Goal: Task Accomplishment & Management: Manage account settings

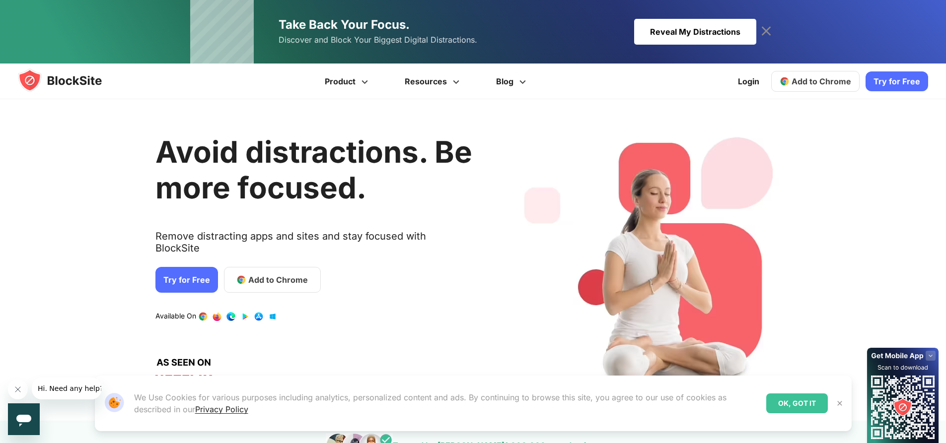
click at [453, 84] on span "Add to Chrome" at bounding box center [821, 81] width 60 height 10
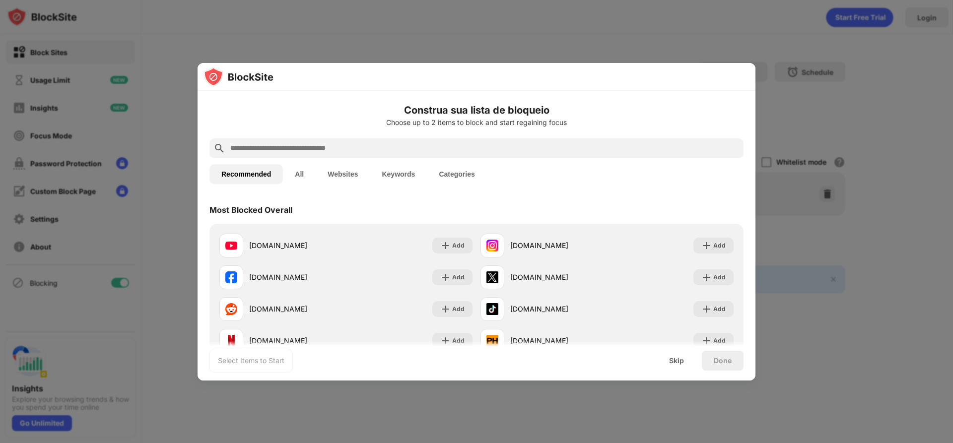
click at [303, 170] on button "All" at bounding box center [299, 174] width 33 height 20
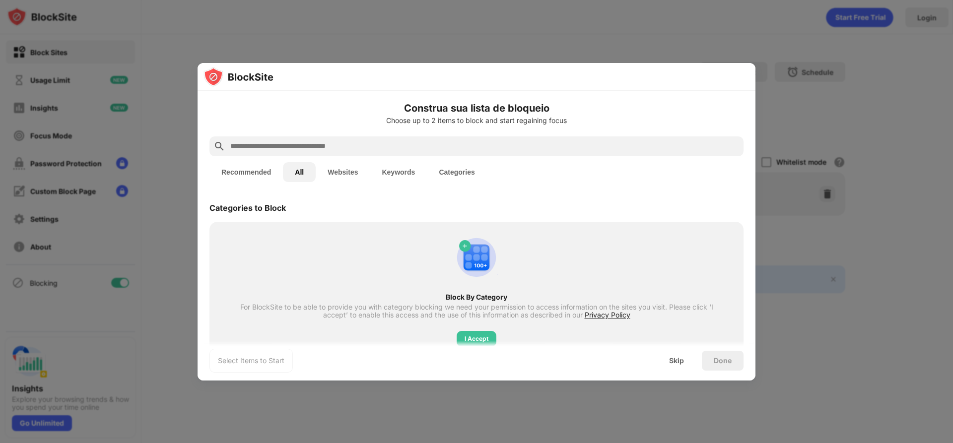
scroll to position [3, 0]
click at [234, 170] on button "Recommended" at bounding box center [245, 171] width 73 height 20
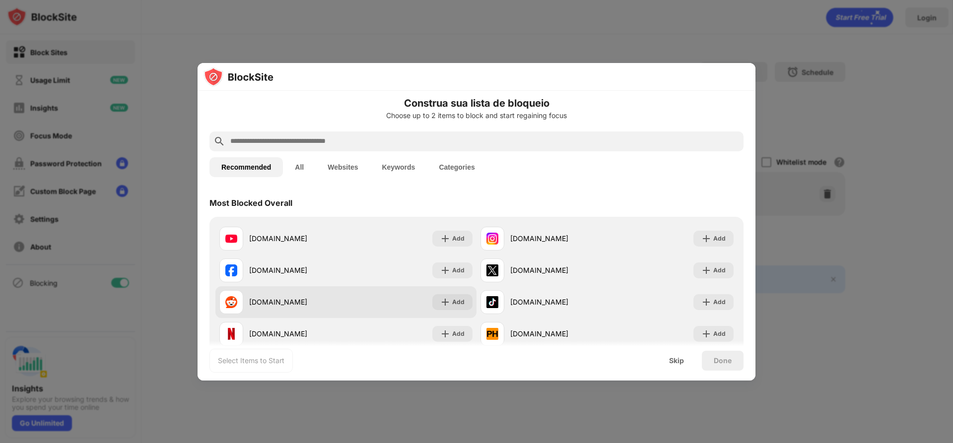
scroll to position [9, 0]
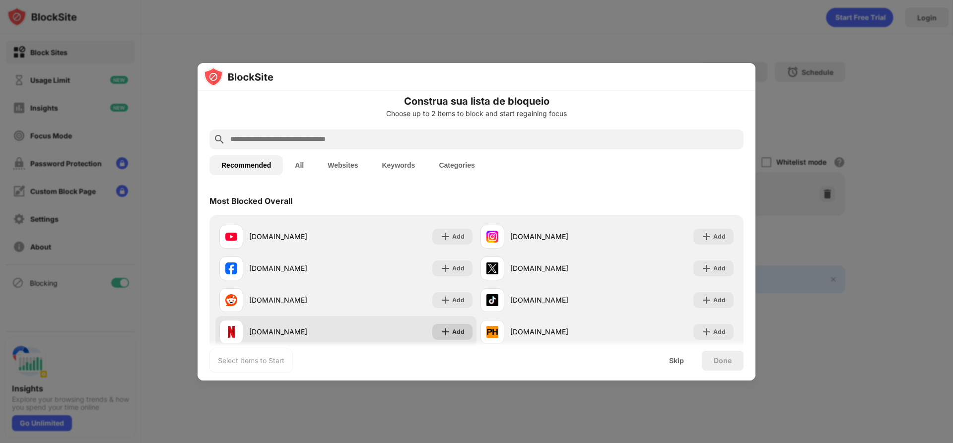
click at [447, 327] on div "Add" at bounding box center [452, 332] width 40 height 16
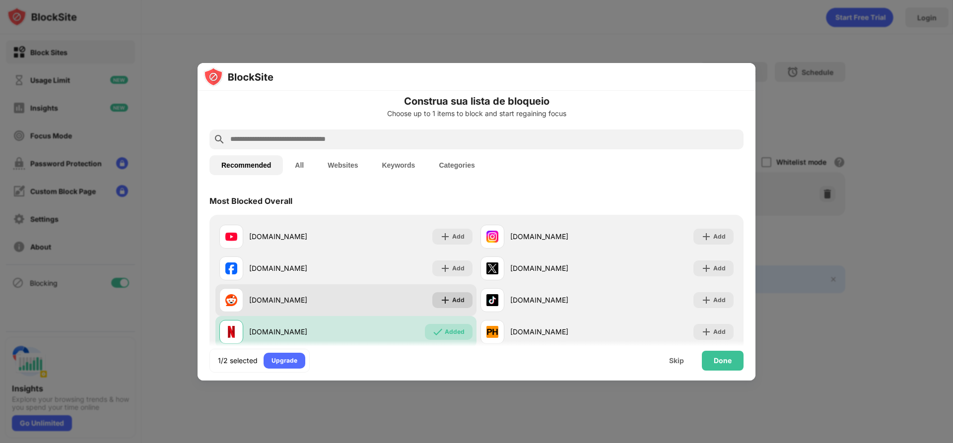
click at [449, 294] on div "Add" at bounding box center [452, 300] width 40 height 16
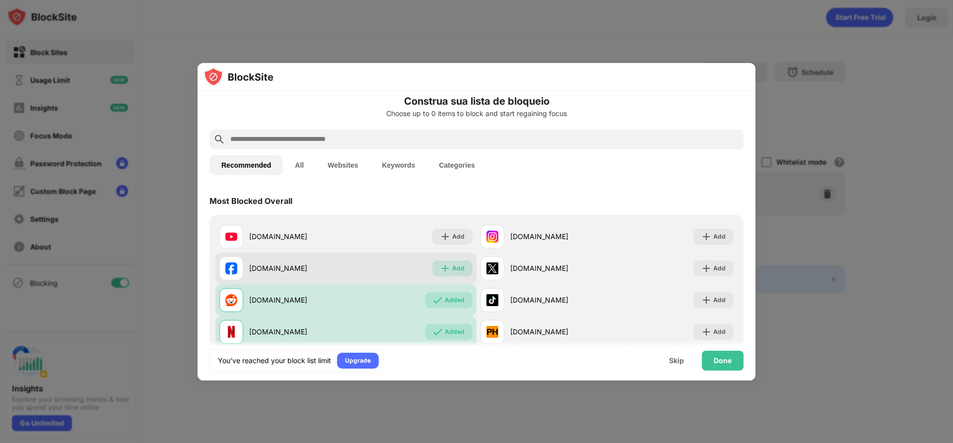
click at [449, 261] on div "Add" at bounding box center [452, 269] width 40 height 16
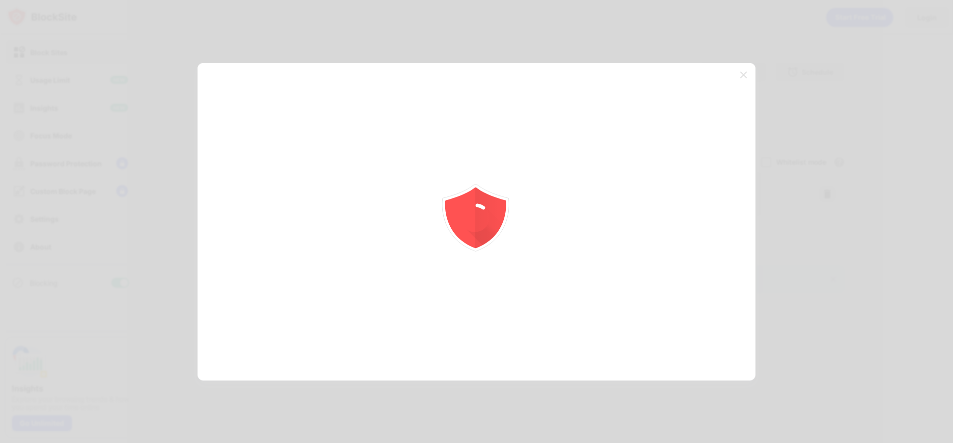
click at [449, 233] on icon "animation" at bounding box center [475, 214] width 71 height 71
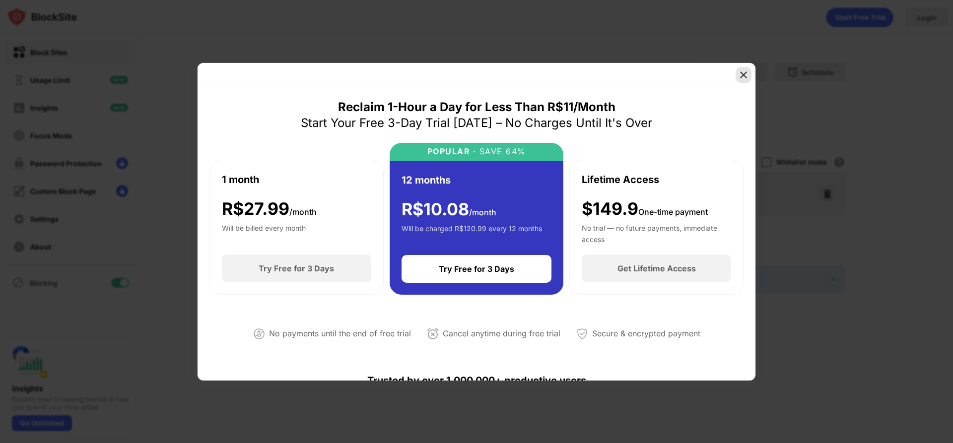
click at [745, 78] on img at bounding box center [744, 75] width 10 height 10
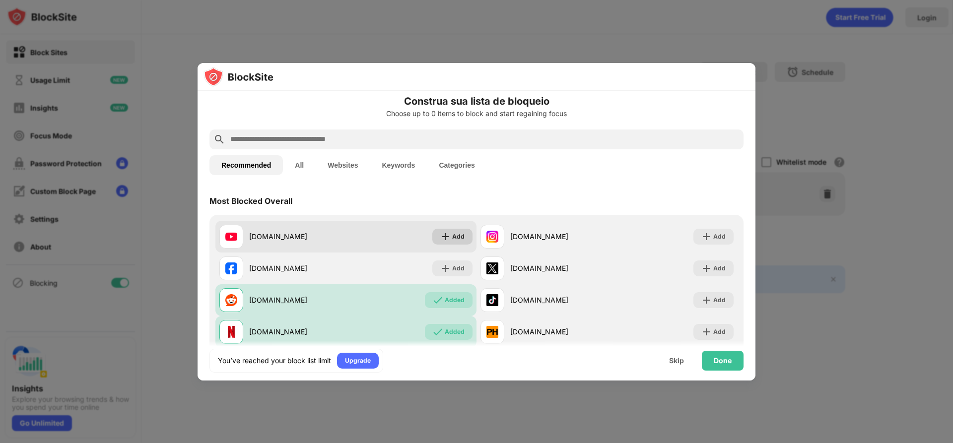
click at [462, 233] on div "Add" at bounding box center [452, 237] width 40 height 16
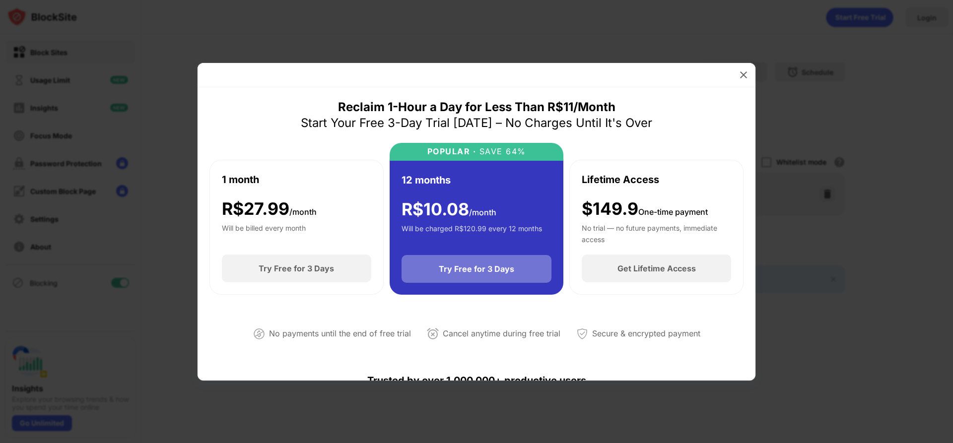
click at [458, 263] on div "Try Free for 3 Days" at bounding box center [477, 269] width 150 height 28
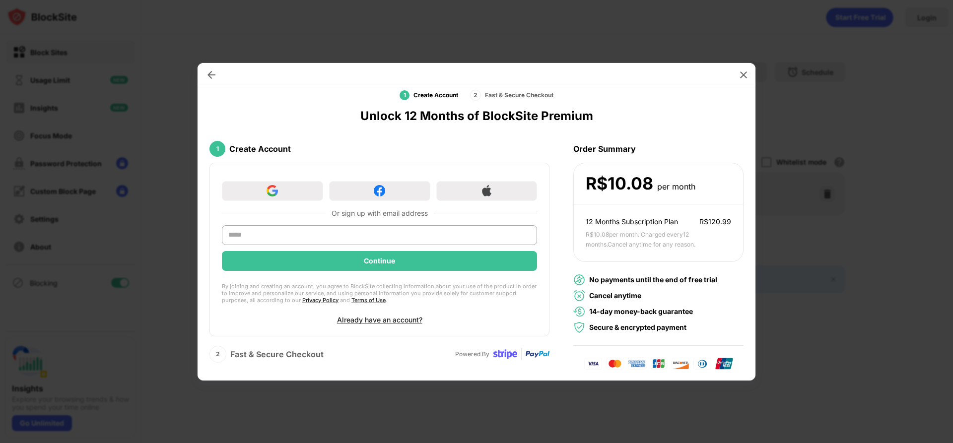
scroll to position [22, 0]
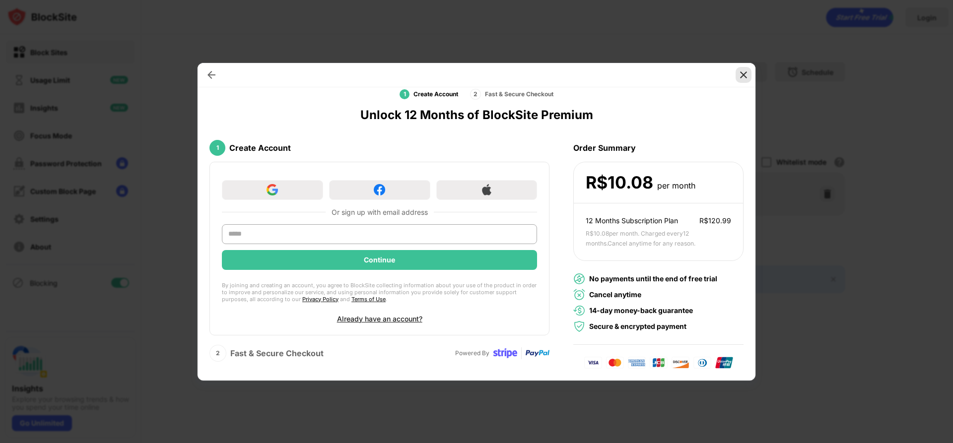
click at [753, 74] on div at bounding box center [477, 75] width 558 height 24
click at [745, 81] on div at bounding box center [744, 75] width 16 height 16
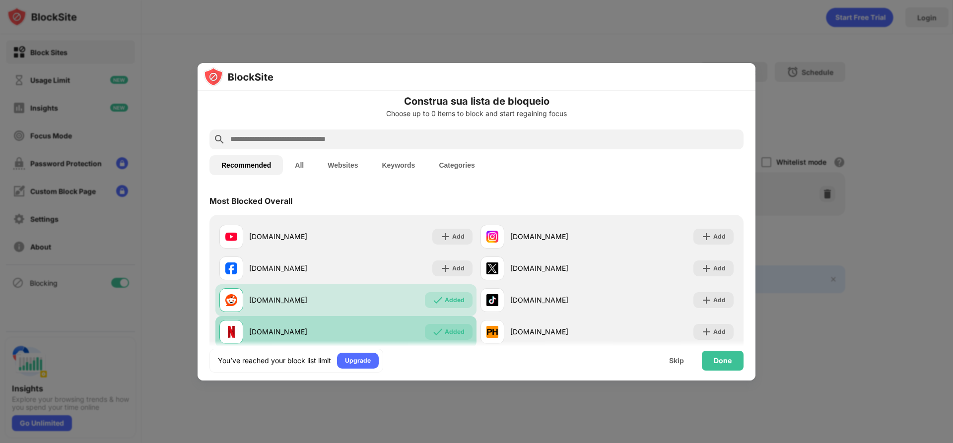
click at [464, 329] on div "Added" at bounding box center [449, 332] width 48 height 16
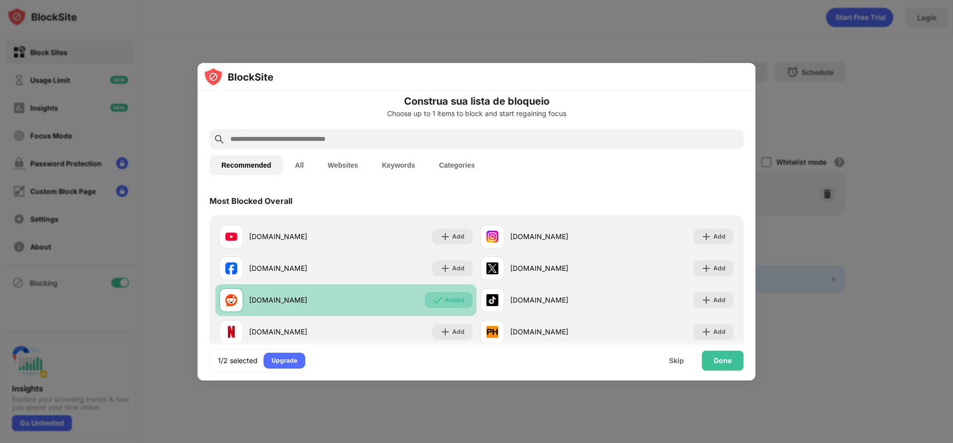
click at [457, 303] on div "Added" at bounding box center [455, 300] width 20 height 10
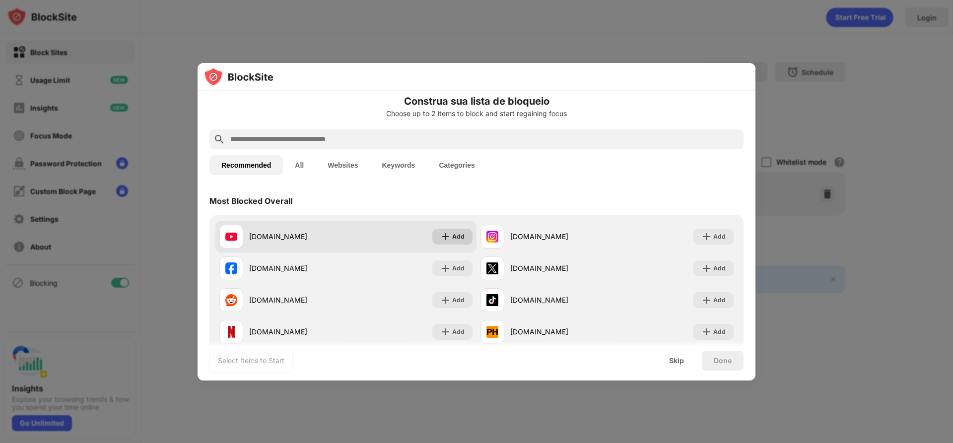
click at [454, 233] on div "Add" at bounding box center [458, 237] width 12 height 10
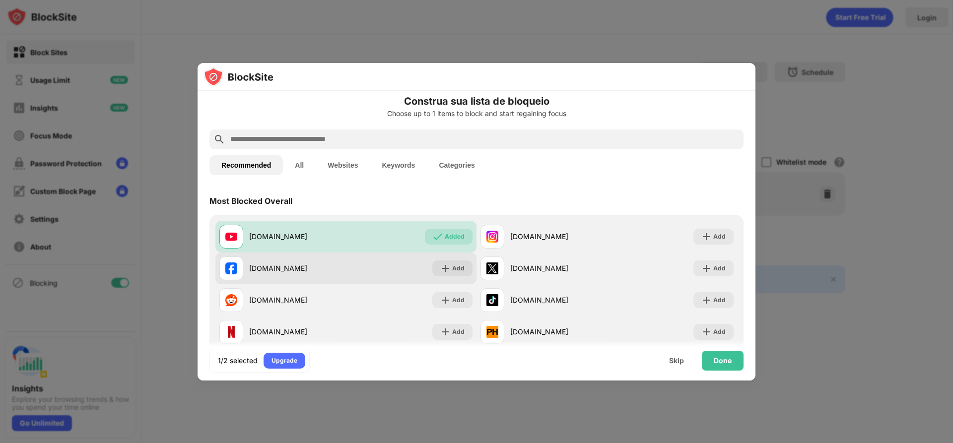
click at [454, 254] on div "facebook.com Add" at bounding box center [345, 269] width 261 height 32
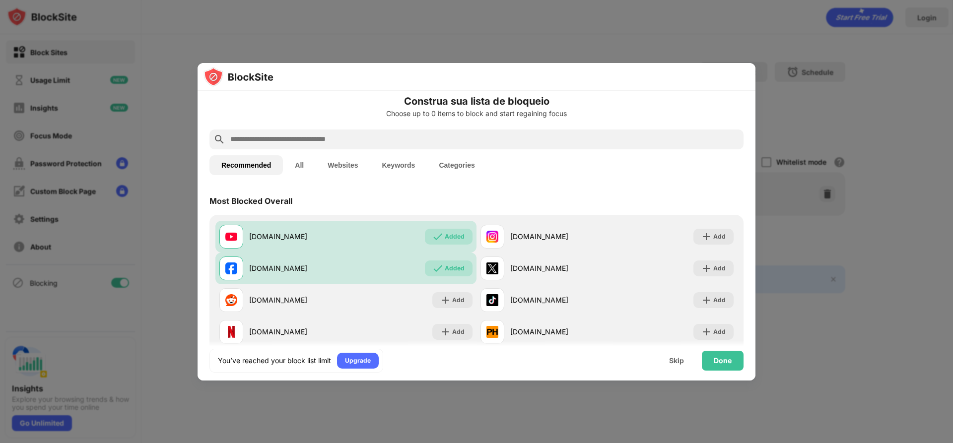
click at [292, 163] on button "All" at bounding box center [299, 165] width 33 height 20
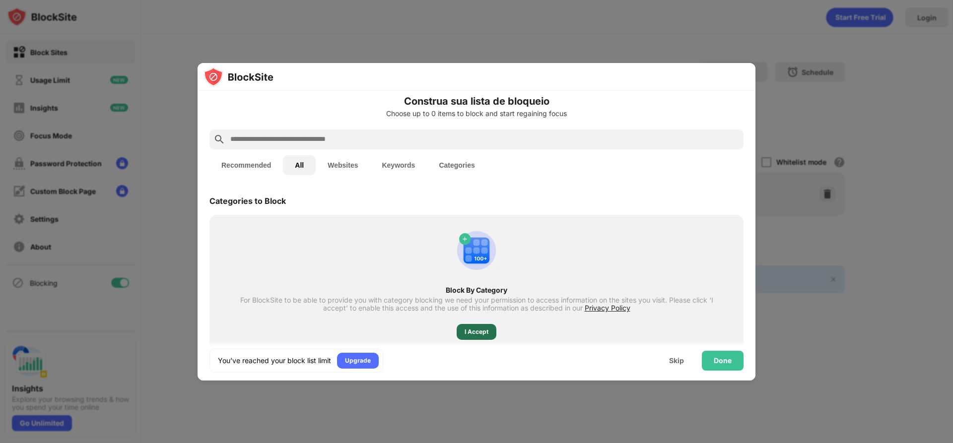
click at [474, 338] on div "I Accept" at bounding box center [477, 332] width 40 height 16
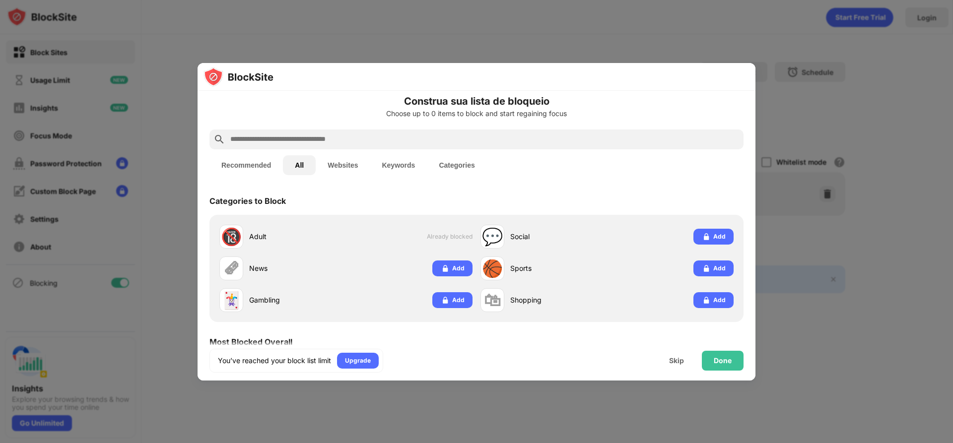
click at [349, 169] on button "Websites" at bounding box center [343, 165] width 54 height 20
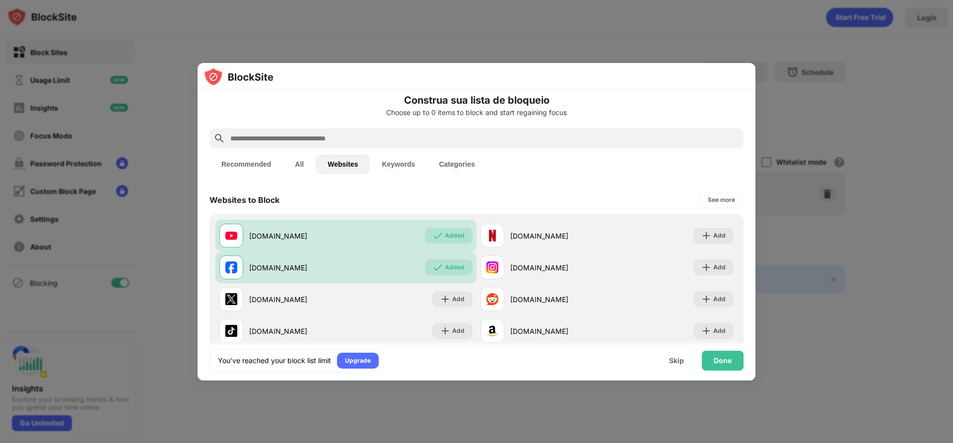
scroll to position [8, 0]
click at [399, 167] on button "Keywords" at bounding box center [398, 165] width 57 height 20
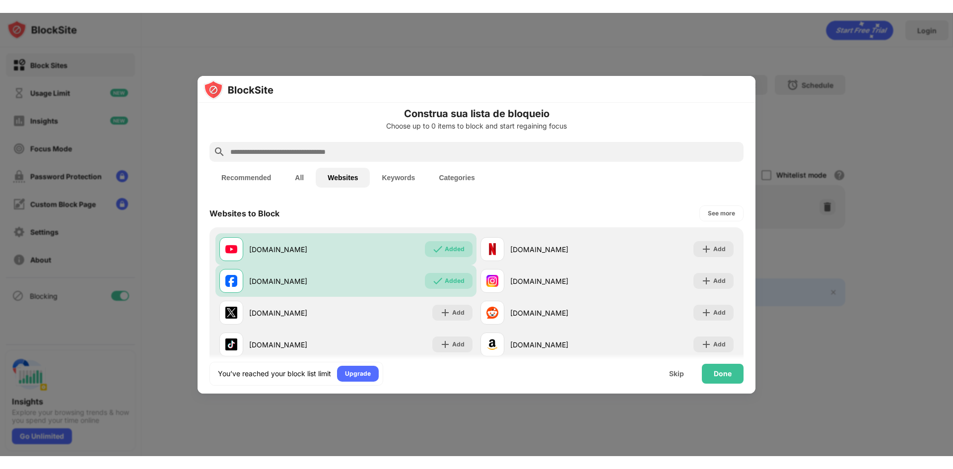
scroll to position [0, 0]
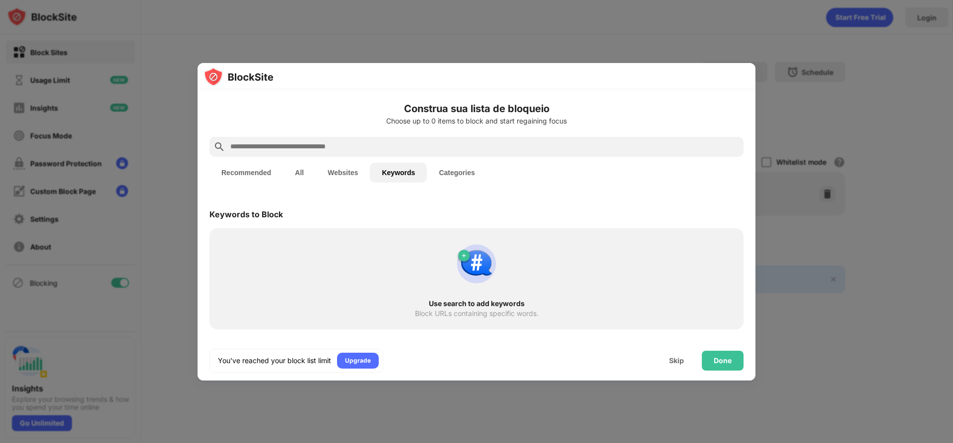
click at [454, 174] on button "Categories" at bounding box center [457, 173] width 60 height 20
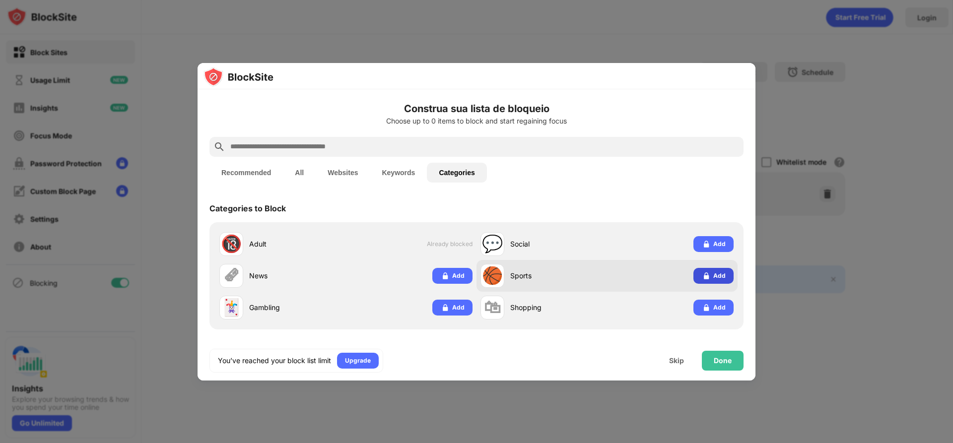
click at [713, 277] on div "Add" at bounding box center [719, 276] width 12 height 10
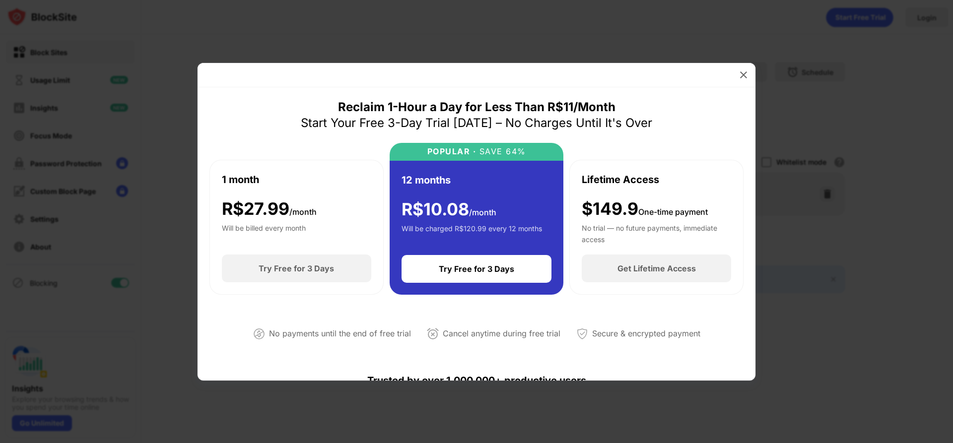
click at [517, 19] on div at bounding box center [476, 221] width 953 height 443
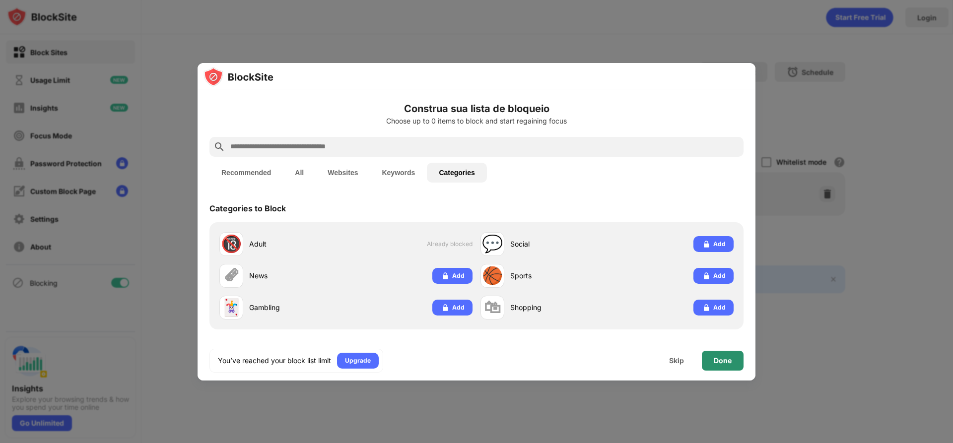
click at [719, 362] on div "Done" at bounding box center [723, 361] width 18 height 8
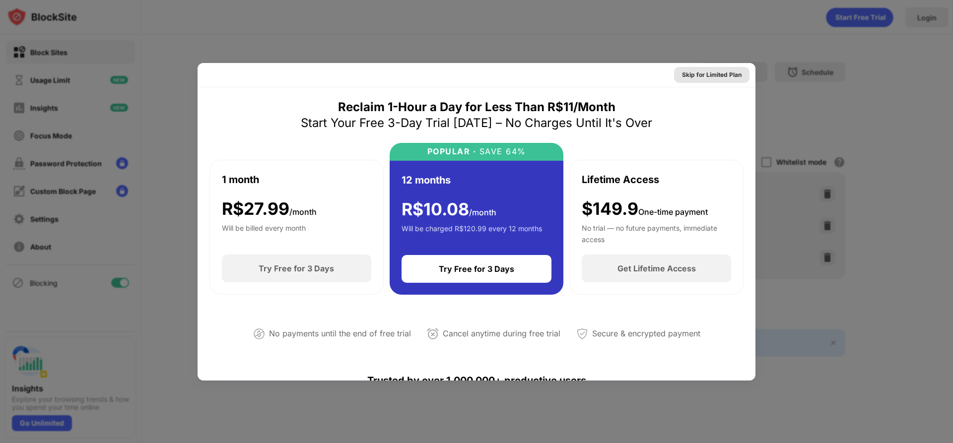
click at [714, 71] on div "Skip for Limited Plan" at bounding box center [712, 75] width 60 height 10
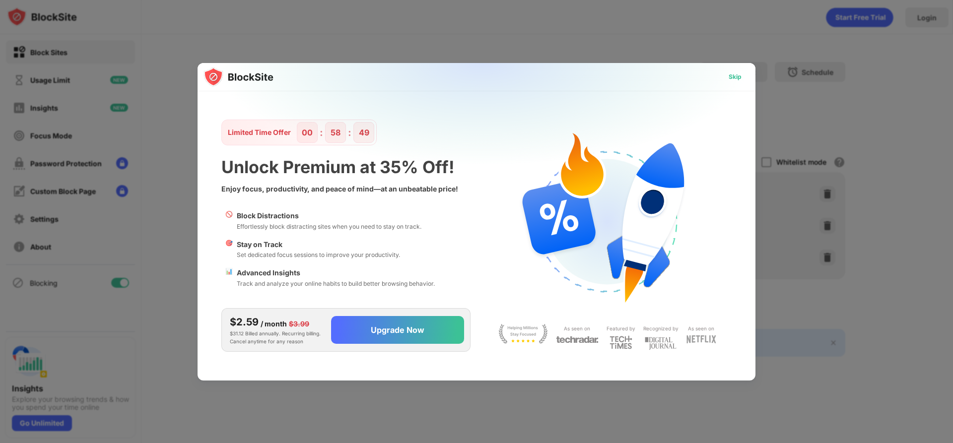
click at [735, 75] on div "Skip" at bounding box center [735, 77] width 13 height 10
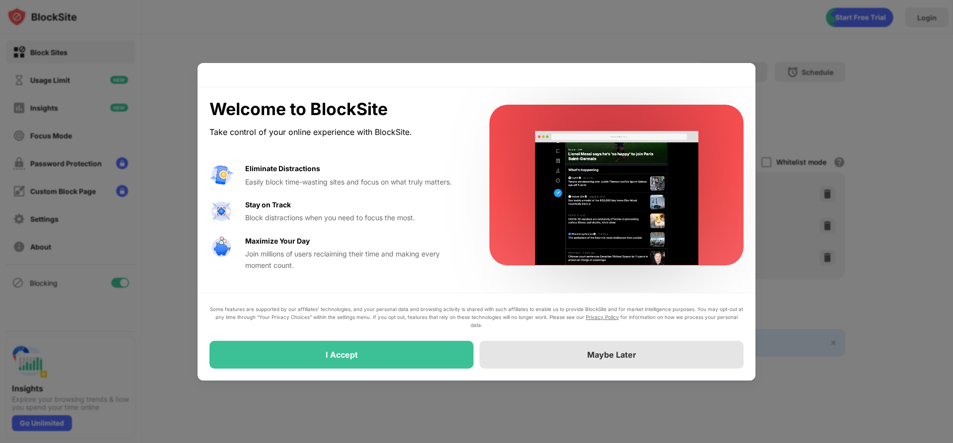
click at [573, 361] on div "Maybe Later" at bounding box center [612, 355] width 264 height 28
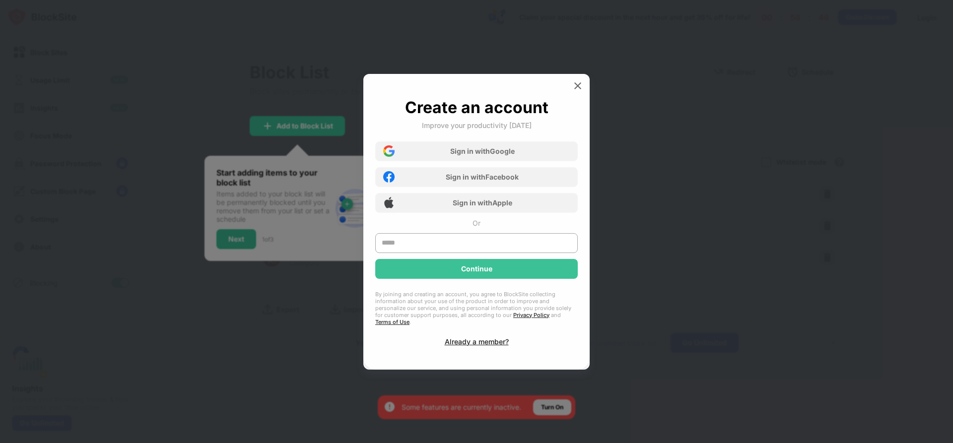
click at [280, 88] on div at bounding box center [476, 221] width 953 height 443
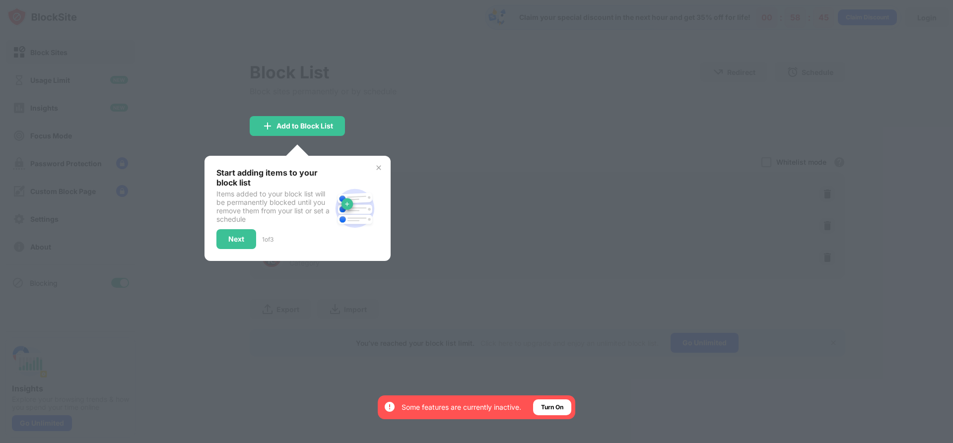
click at [578, 79] on div at bounding box center [476, 221] width 953 height 443
click at [377, 95] on div at bounding box center [476, 221] width 953 height 443
click at [262, 115] on div at bounding box center [476, 221] width 953 height 443
click at [366, 169] on div "Start adding items to your block list Items added to your block list will be pe…" at bounding box center [297, 208] width 162 height 81
click at [380, 167] on img at bounding box center [379, 168] width 8 height 8
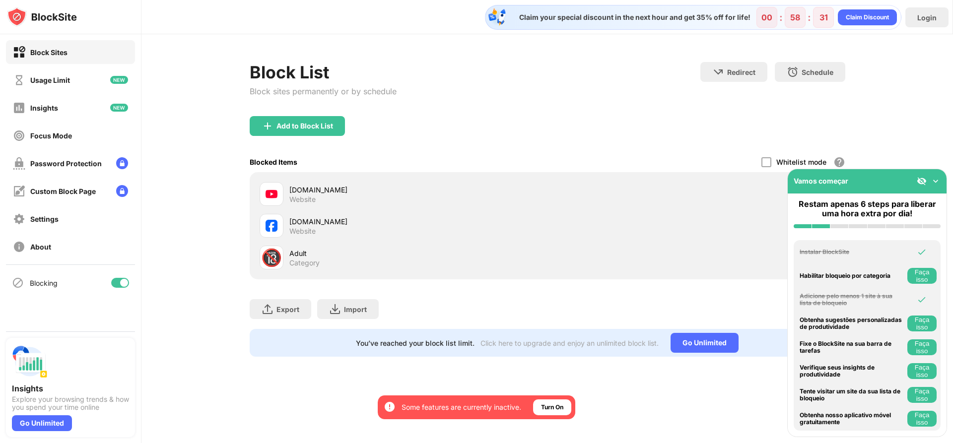
click at [941, 177] on div "Vamos começar" at bounding box center [867, 181] width 159 height 24
click at [939, 179] on img at bounding box center [936, 181] width 10 height 10
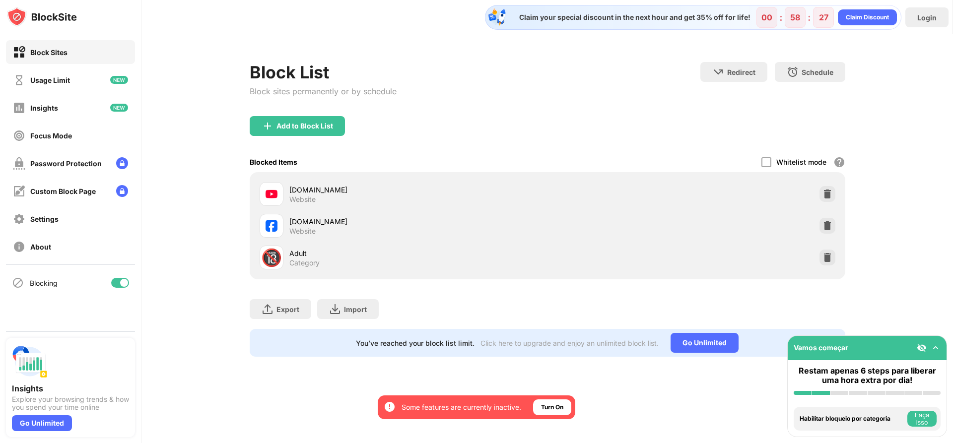
click at [31, 37] on div "Block Sites Usage Limit Insights Focus Mode Password Protection Custom Block Pa…" at bounding box center [70, 149] width 141 height 230
click at [45, 70] on div "Usage Limit" at bounding box center [70, 80] width 129 height 24
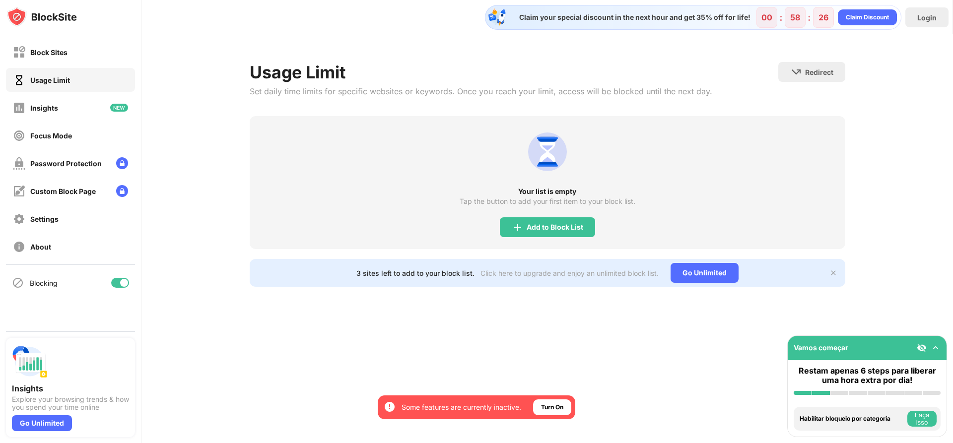
click at [59, 95] on div "Block Sites Usage Limit Insights Focus Mode Password Protection Custom Block Pa…" at bounding box center [70, 149] width 141 height 230
click at [63, 105] on div "Insights" at bounding box center [70, 108] width 129 height 24
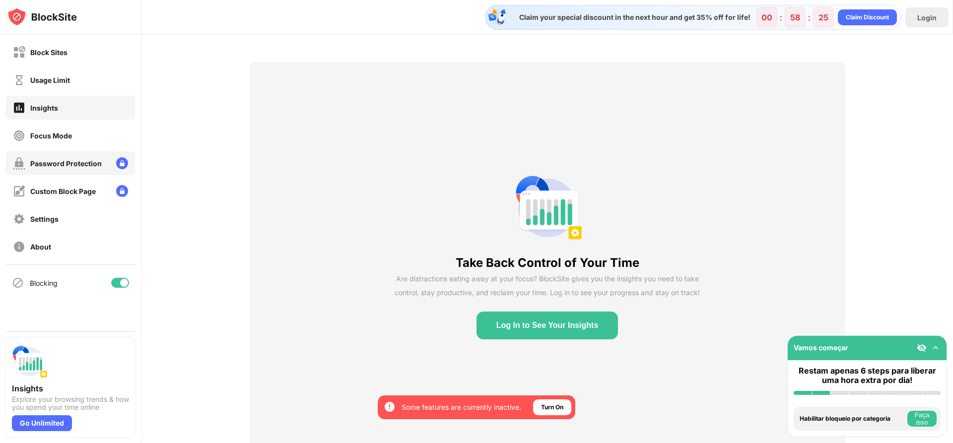
click at [81, 152] on div "Password Protection" at bounding box center [70, 163] width 129 height 24
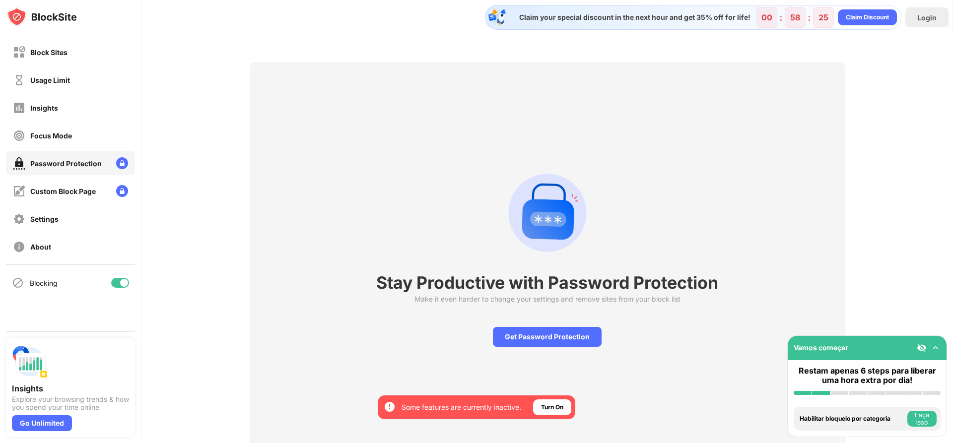
click at [85, 175] on div "Password Protection" at bounding box center [70, 163] width 129 height 24
click at [90, 189] on div "Custom Block Page" at bounding box center [63, 191] width 66 height 8
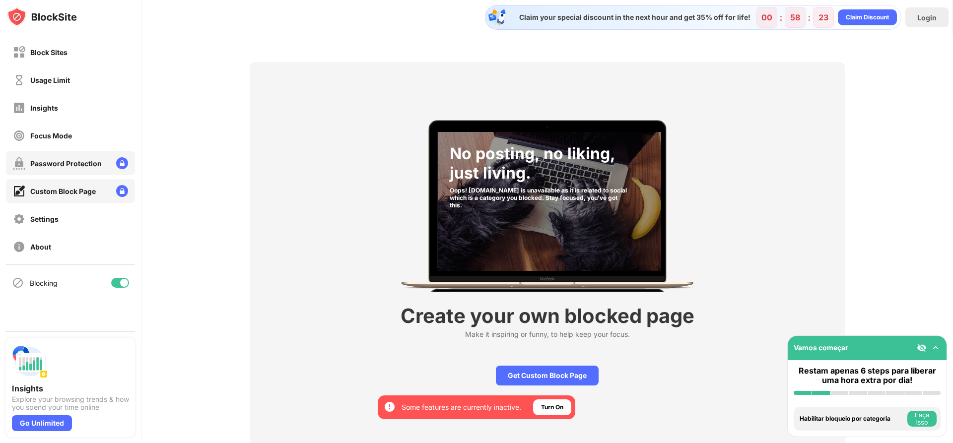
click at [82, 164] on div "Password Protection" at bounding box center [65, 163] width 71 height 8
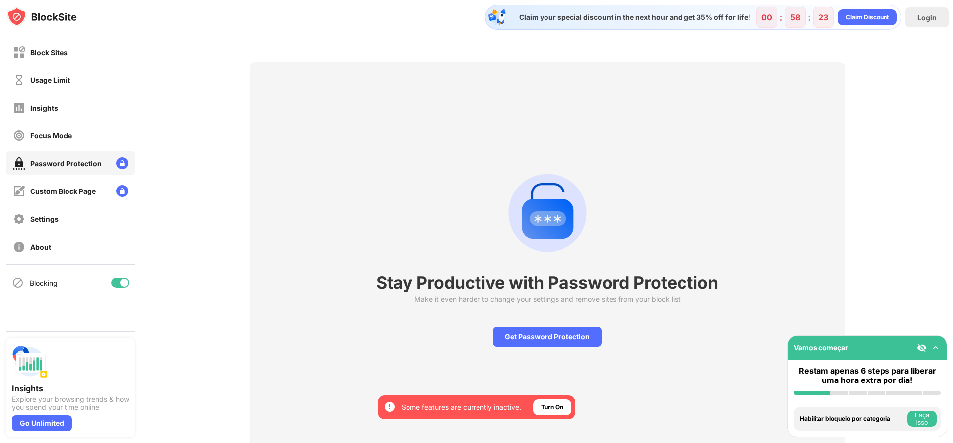
click at [53, 123] on div "Block Sites Usage Limit Insights Focus Mode Password Protection Custom Block Pa…" at bounding box center [70, 149] width 141 height 230
click at [53, 102] on div "Insights" at bounding box center [35, 108] width 45 height 12
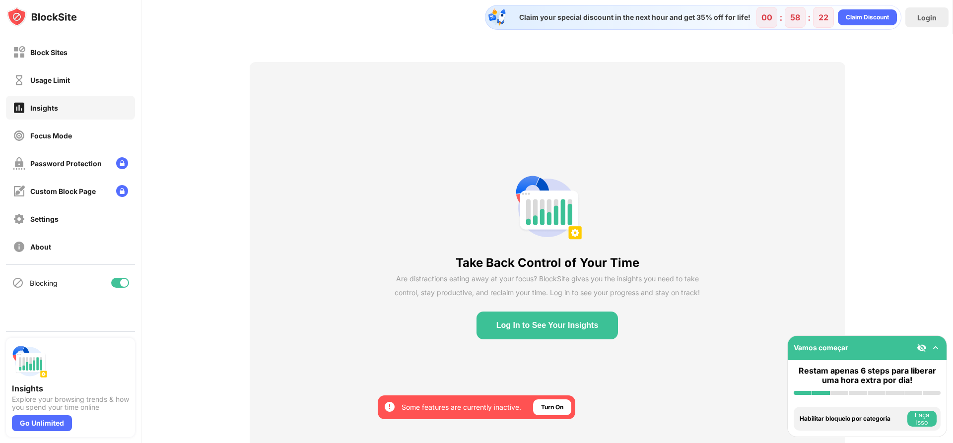
click at [52, 66] on div "Block Sites Usage Limit Insights Focus Mode Password Protection Custom Block Pa…" at bounding box center [70, 149] width 141 height 230
click at [51, 51] on div "Block Sites" at bounding box center [48, 52] width 37 height 8
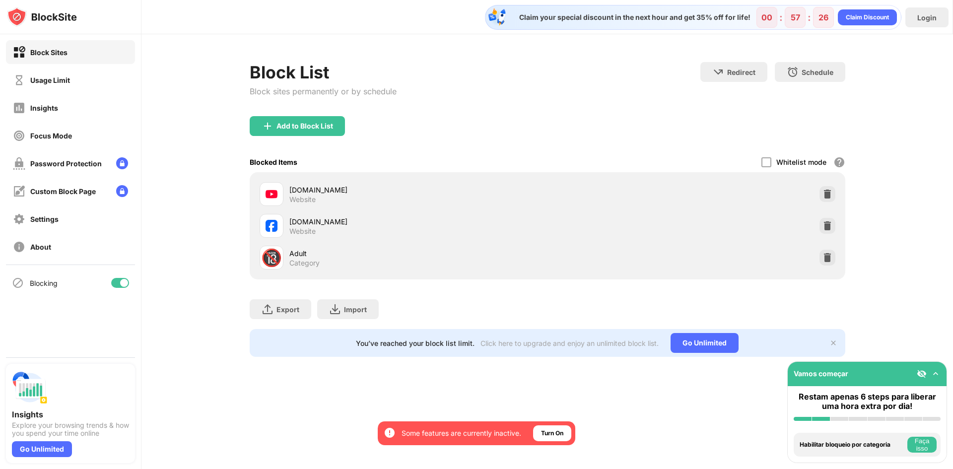
click at [528, 51] on div "Block List Block sites permanently or by schedule Redirect Choose a site to be …" at bounding box center [547, 209] width 812 height 350
click at [4, 9] on div at bounding box center [70, 17] width 141 height 34
click at [13, 12] on img at bounding box center [42, 17] width 70 height 20
